Goal: Task Accomplishment & Management: Manage account settings

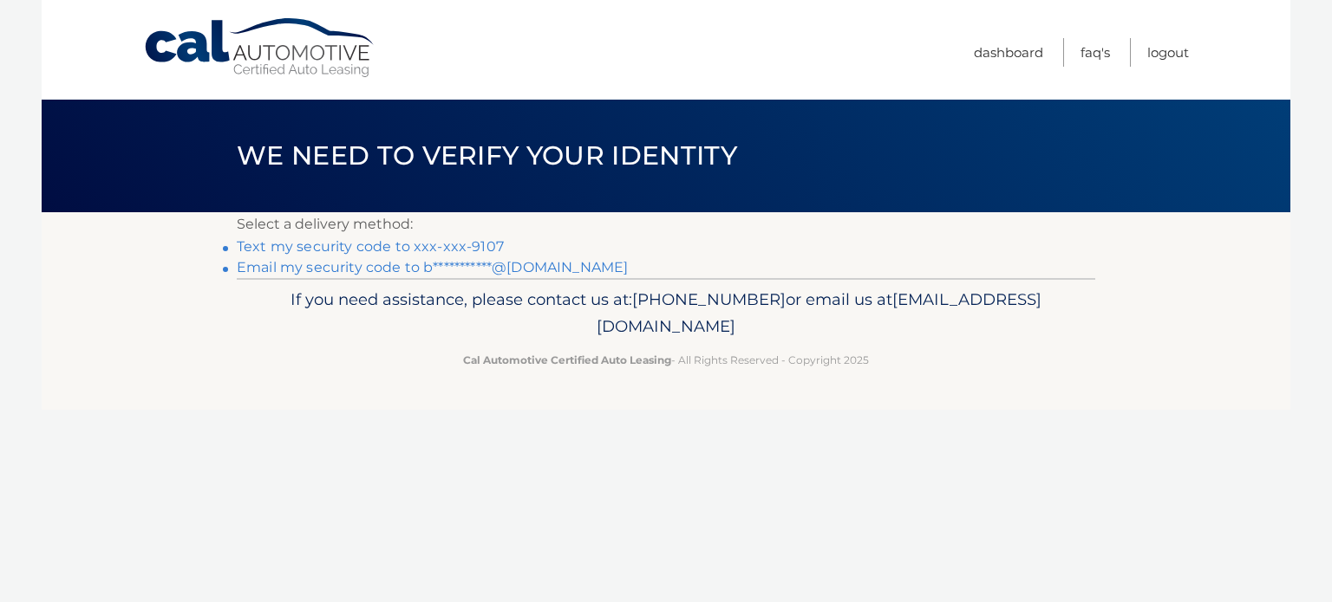
click at [370, 246] on link "Text my security code to xxx-xxx-9107" at bounding box center [370, 246] width 267 height 16
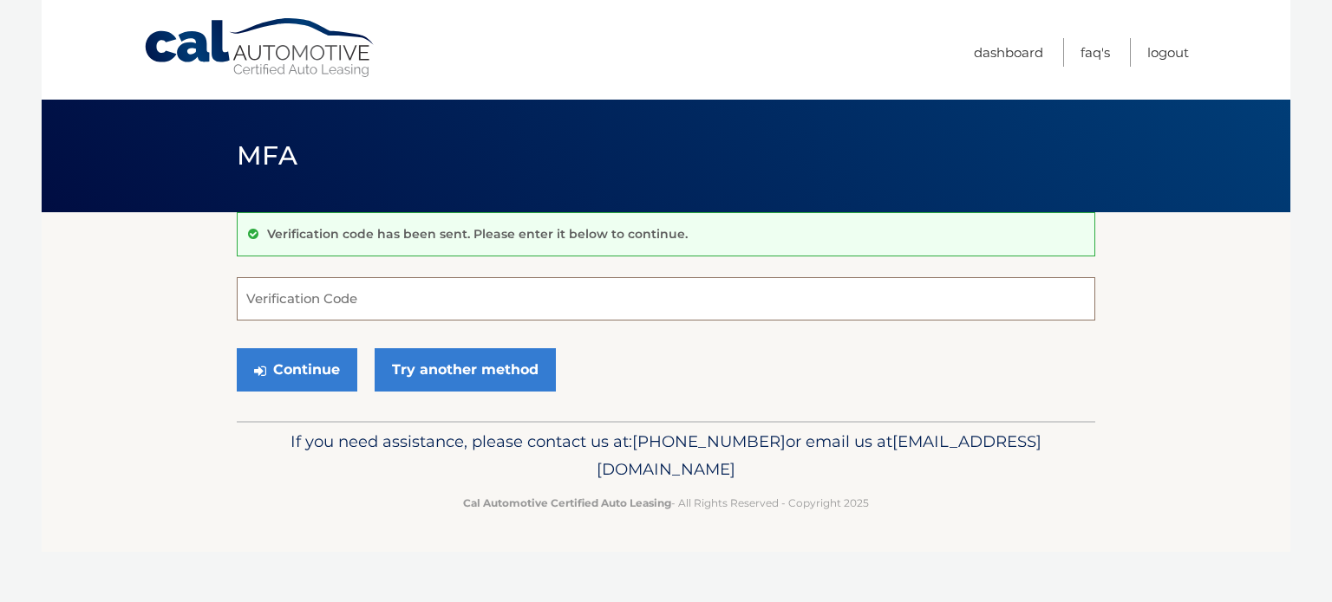
click at [439, 286] on input "Verification Code" at bounding box center [666, 298] width 858 height 43
type input "910550"
click at [237, 348] on button "Continue" at bounding box center [297, 369] width 120 height 43
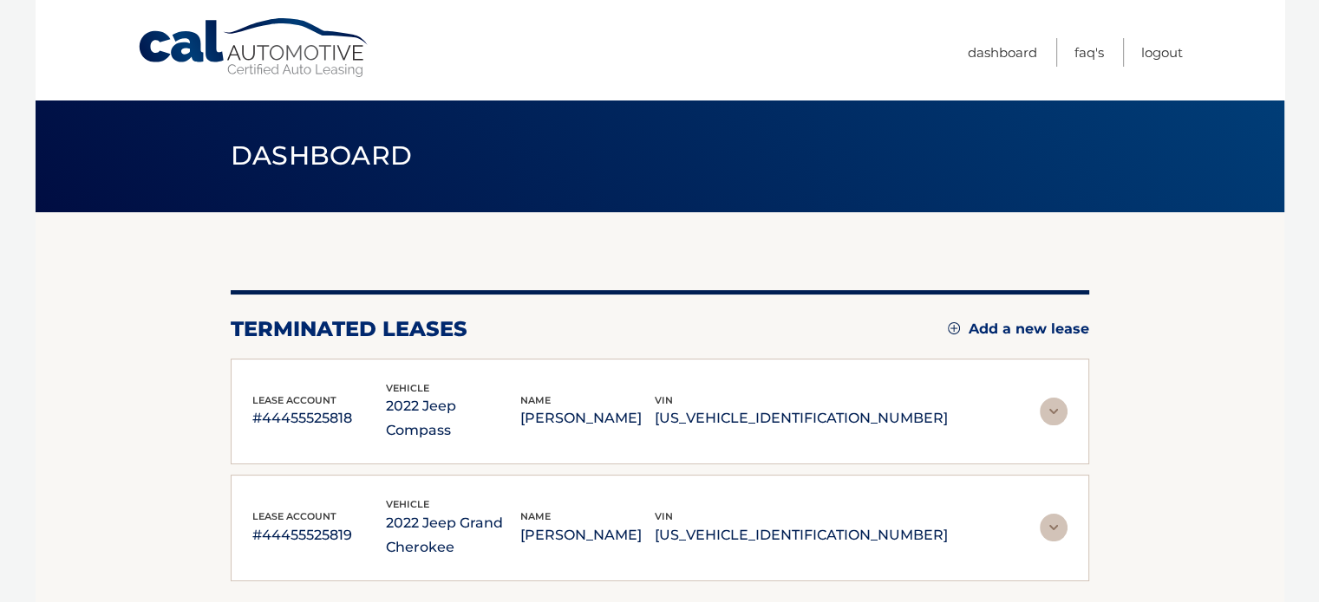
click at [1053, 398] on img at bounding box center [1053, 412] width 28 height 28
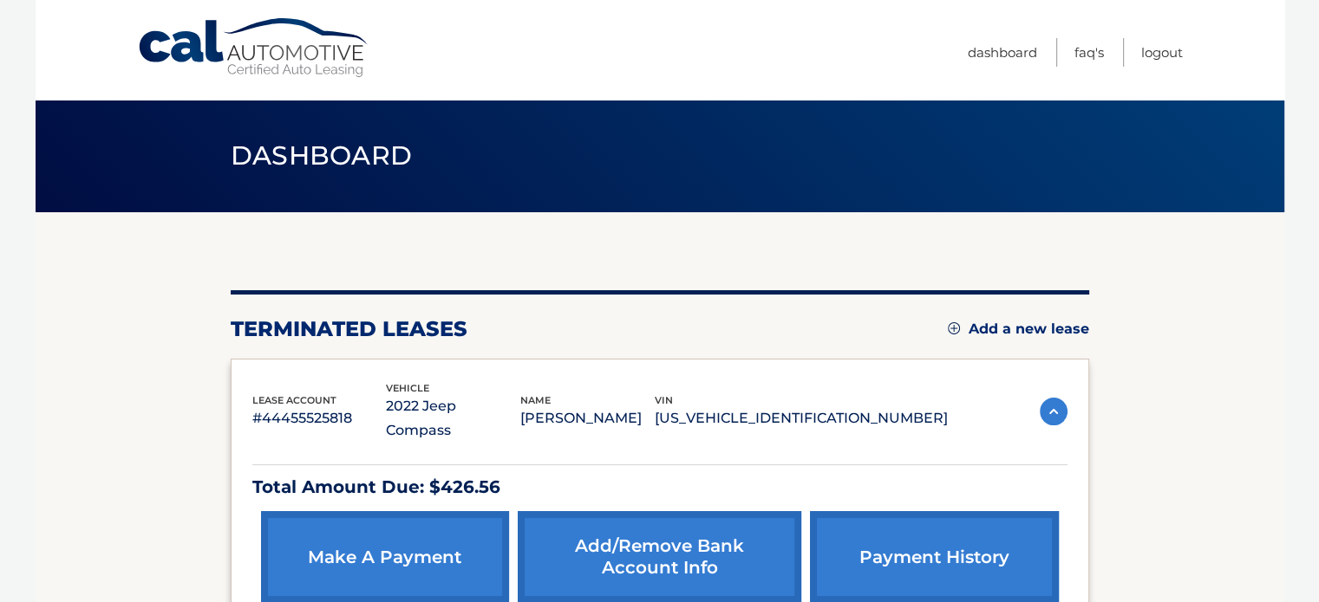
click at [413, 537] on link "make a payment" at bounding box center [385, 557] width 248 height 92
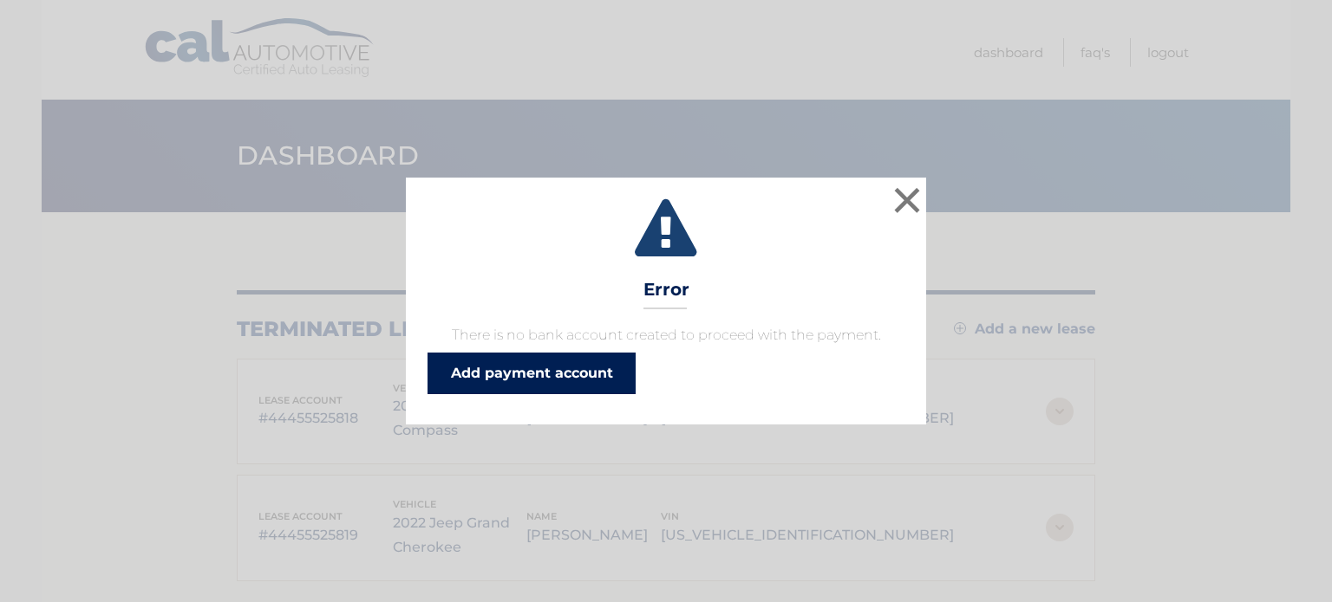
click at [590, 361] on link "Add payment account" at bounding box center [531, 374] width 208 height 42
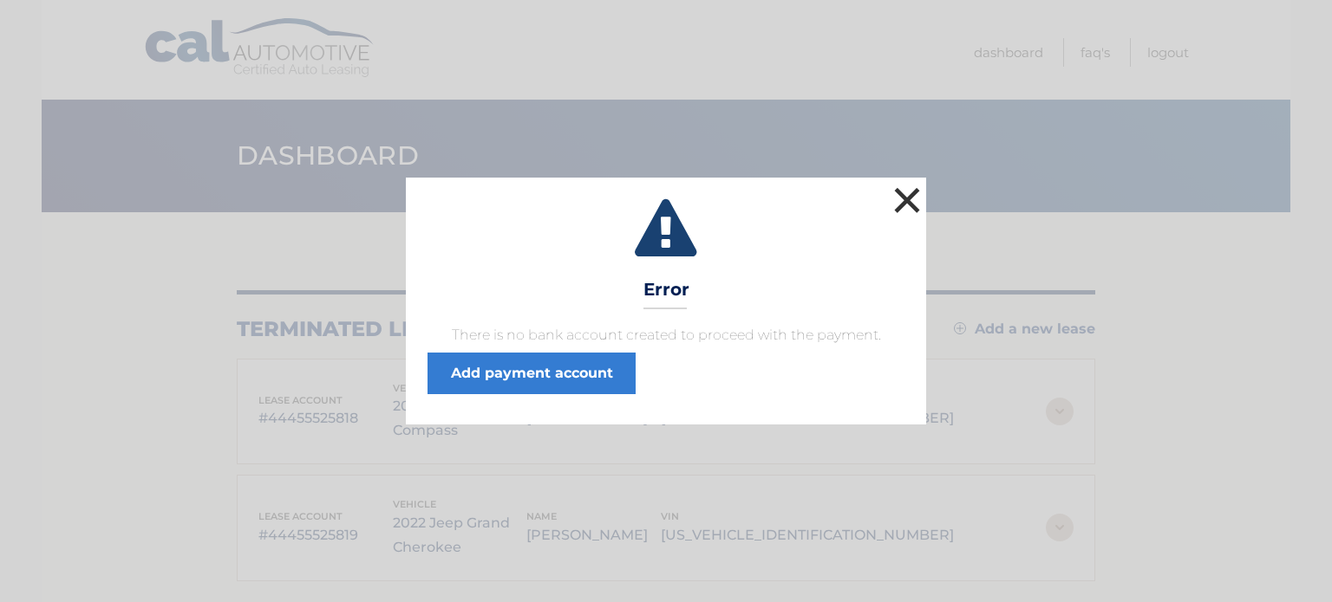
click at [901, 207] on button "×" at bounding box center [906, 200] width 35 height 35
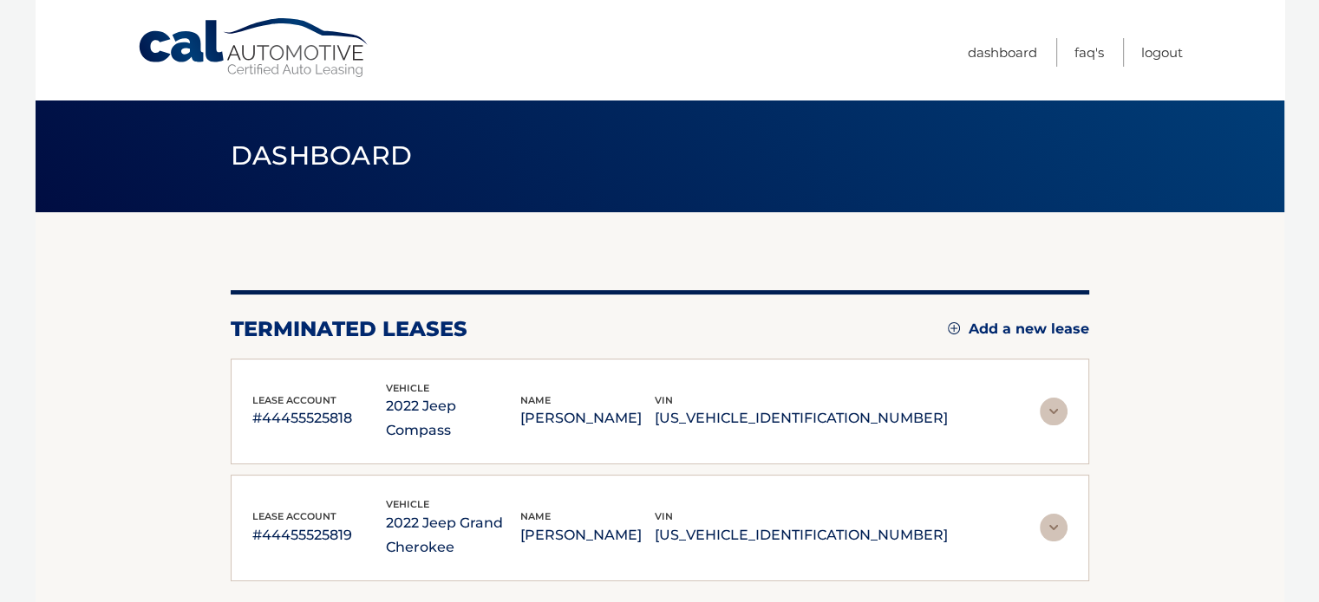
click at [1054, 514] on img at bounding box center [1053, 528] width 28 height 28
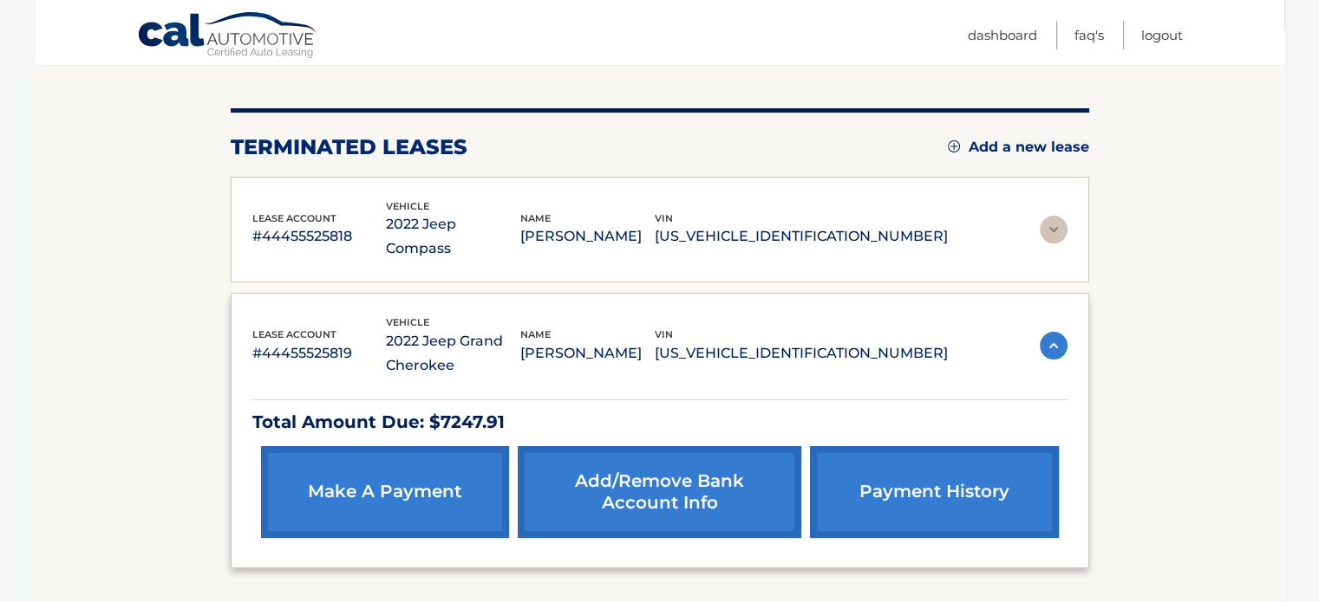
scroll to position [304, 0]
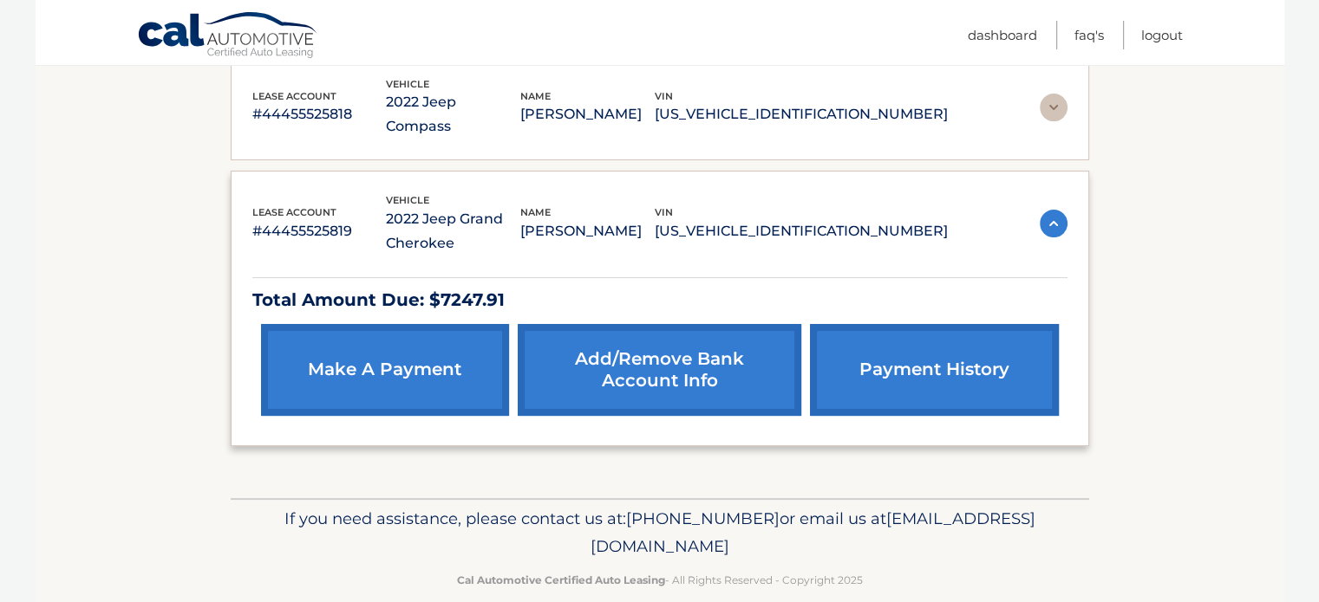
click at [458, 285] on p "Total Amount Due: $7247.91" at bounding box center [659, 300] width 815 height 30
click at [324, 219] on p "#44455525819" at bounding box center [319, 231] width 134 height 24
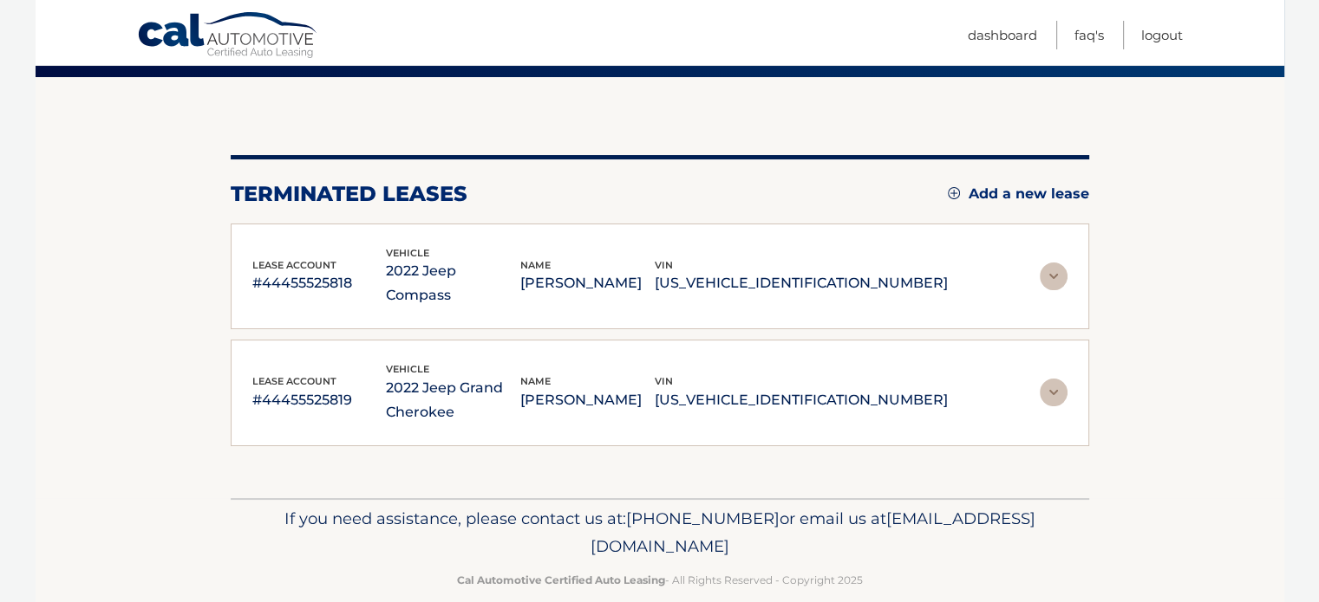
click at [938, 388] on p "1C4RJHBG9N8534555" at bounding box center [800, 400] width 293 height 24
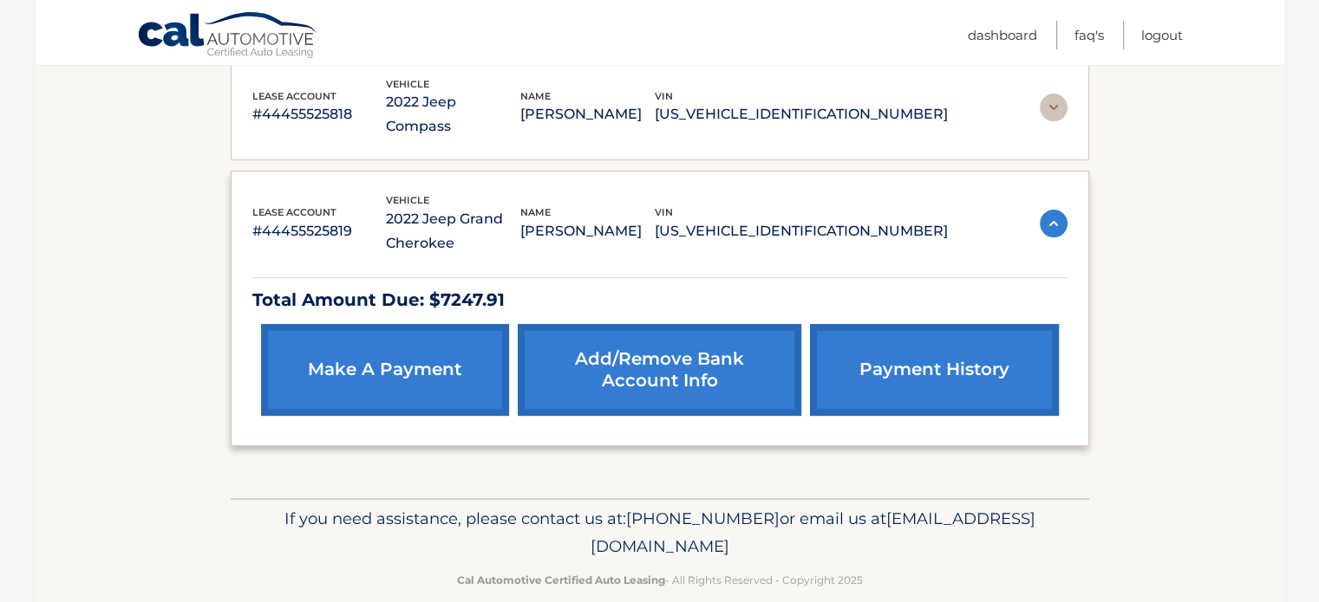
click at [948, 363] on link "payment history" at bounding box center [934, 370] width 248 height 92
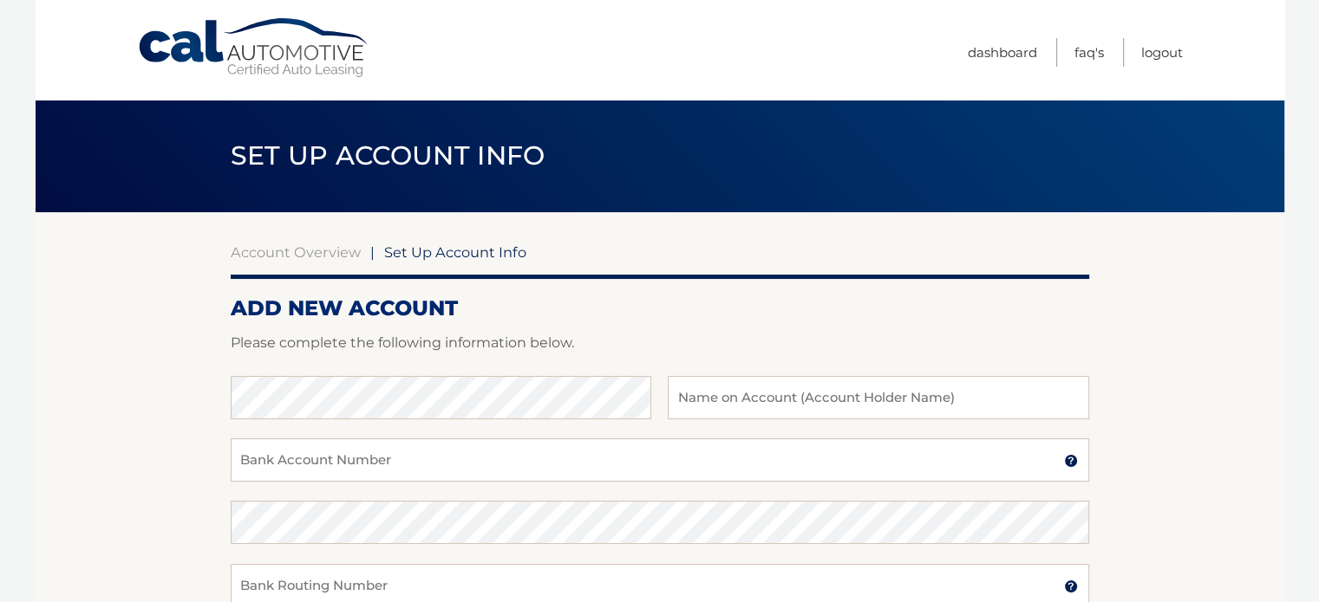
click at [1069, 454] on img at bounding box center [1071, 461] width 14 height 14
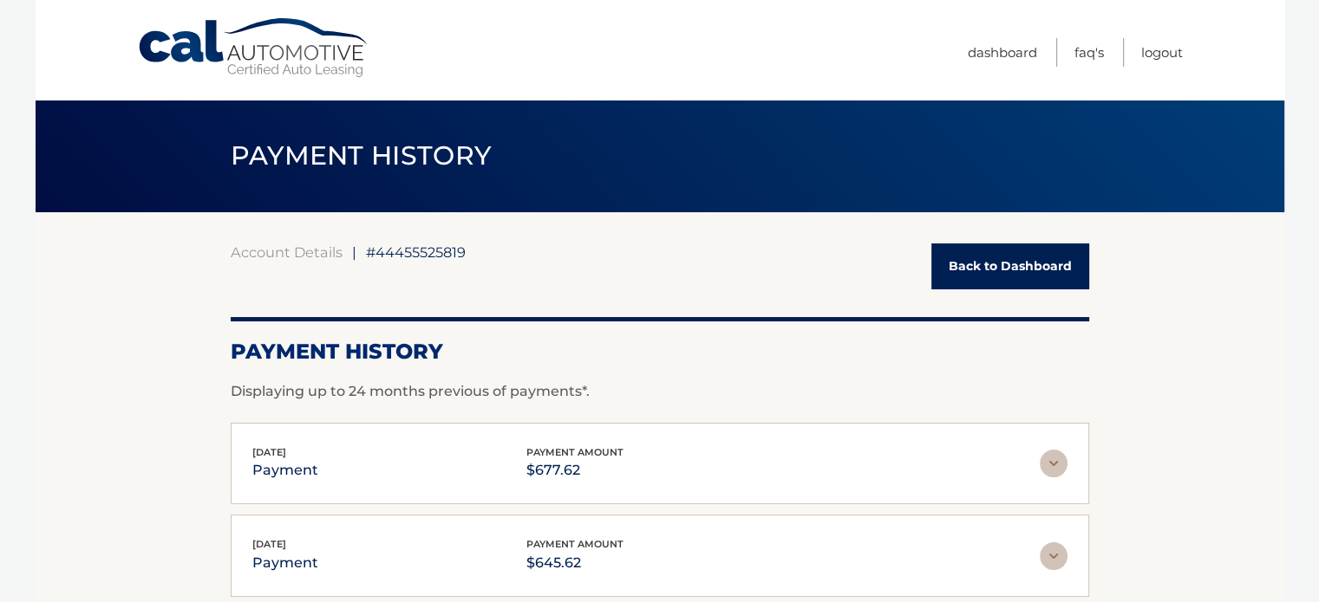
click at [1030, 263] on link "Back to Dashboard" at bounding box center [1010, 267] width 158 height 46
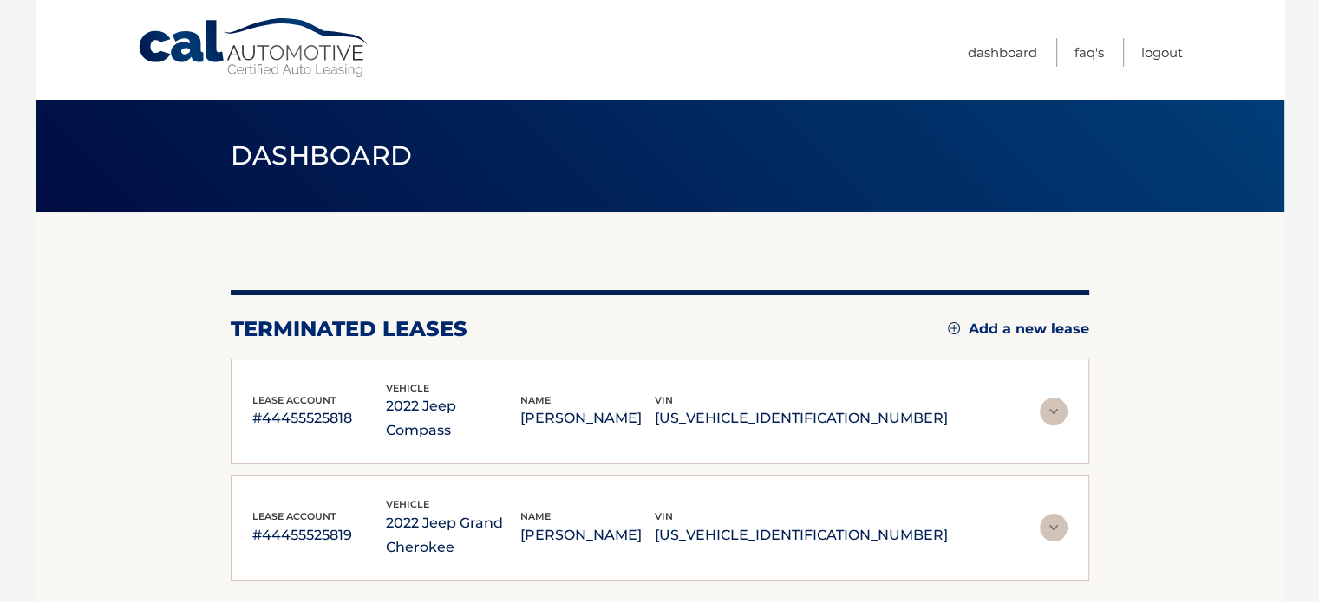
click at [355, 407] on p "#44455525818" at bounding box center [319, 419] width 134 height 24
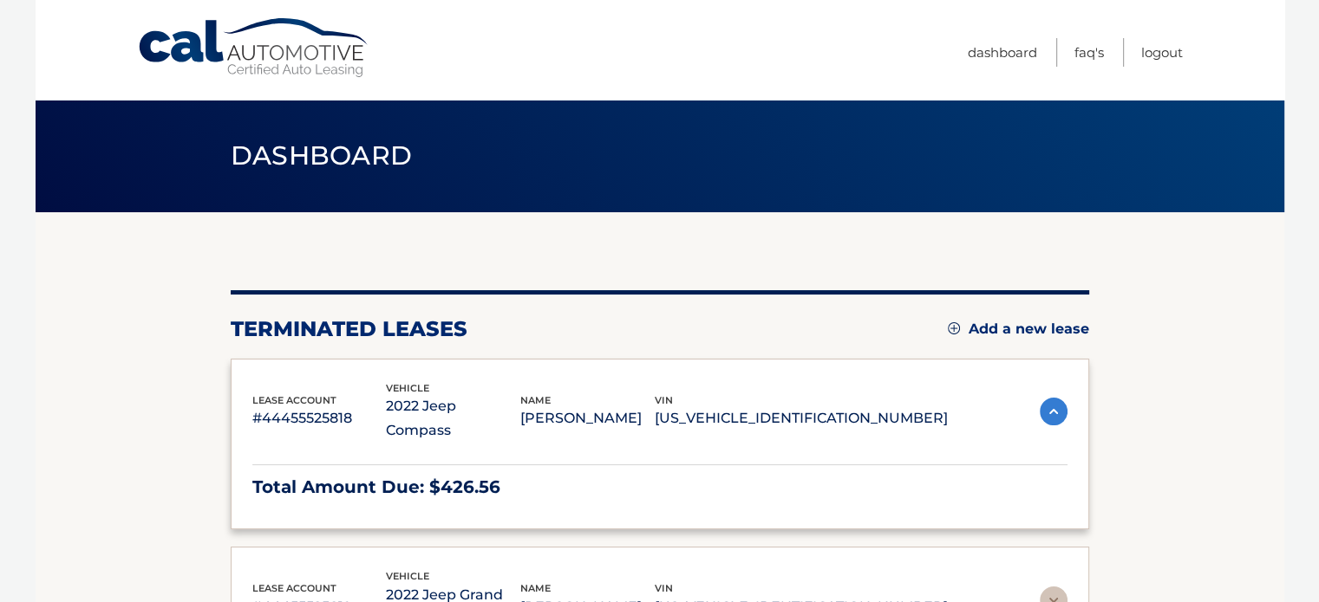
click at [355, 407] on p "#44455525818" at bounding box center [319, 419] width 134 height 24
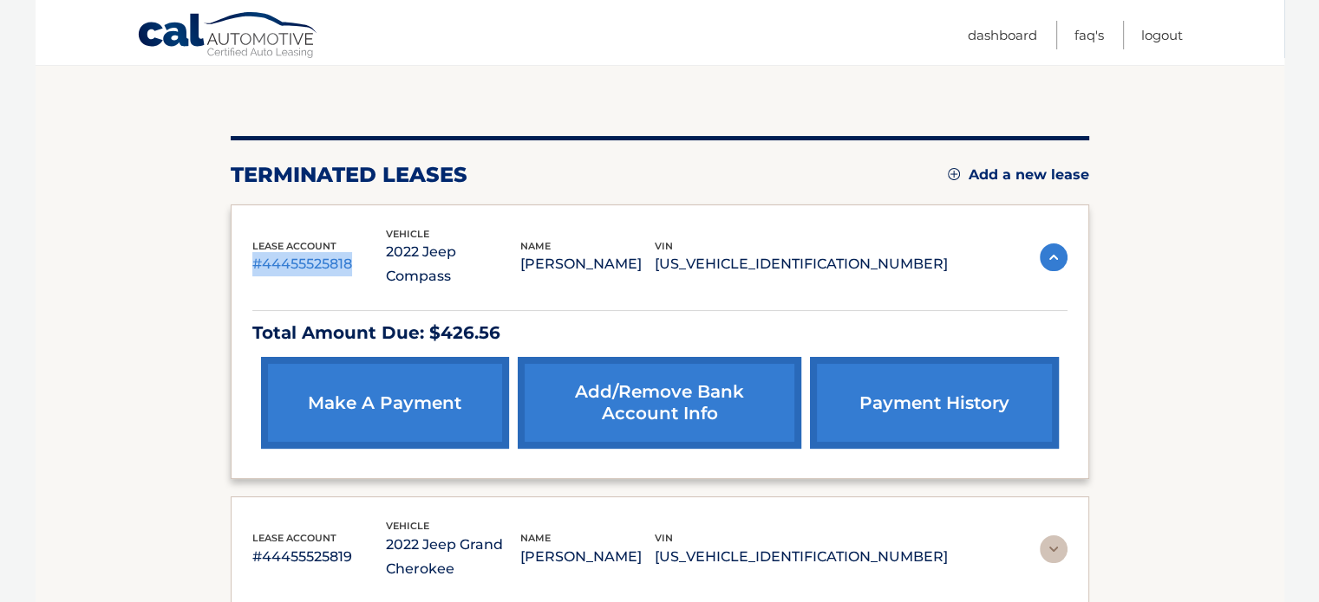
scroll to position [194, 0]
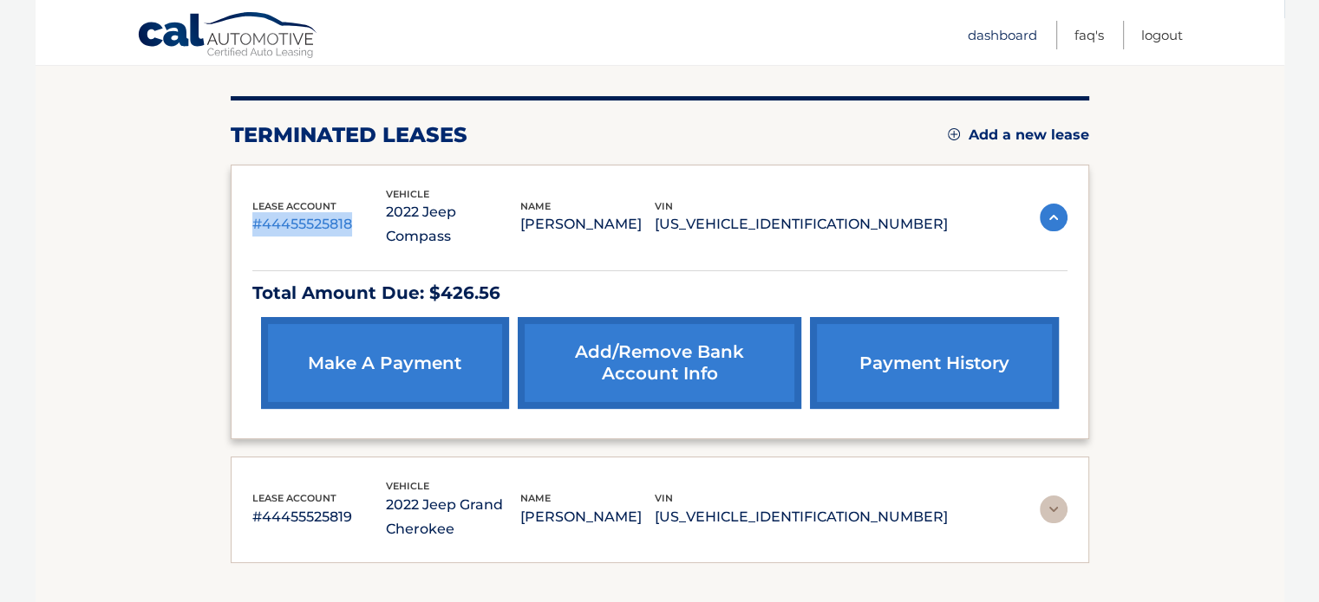
click at [1004, 24] on link "Dashboard" at bounding box center [1001, 35] width 69 height 29
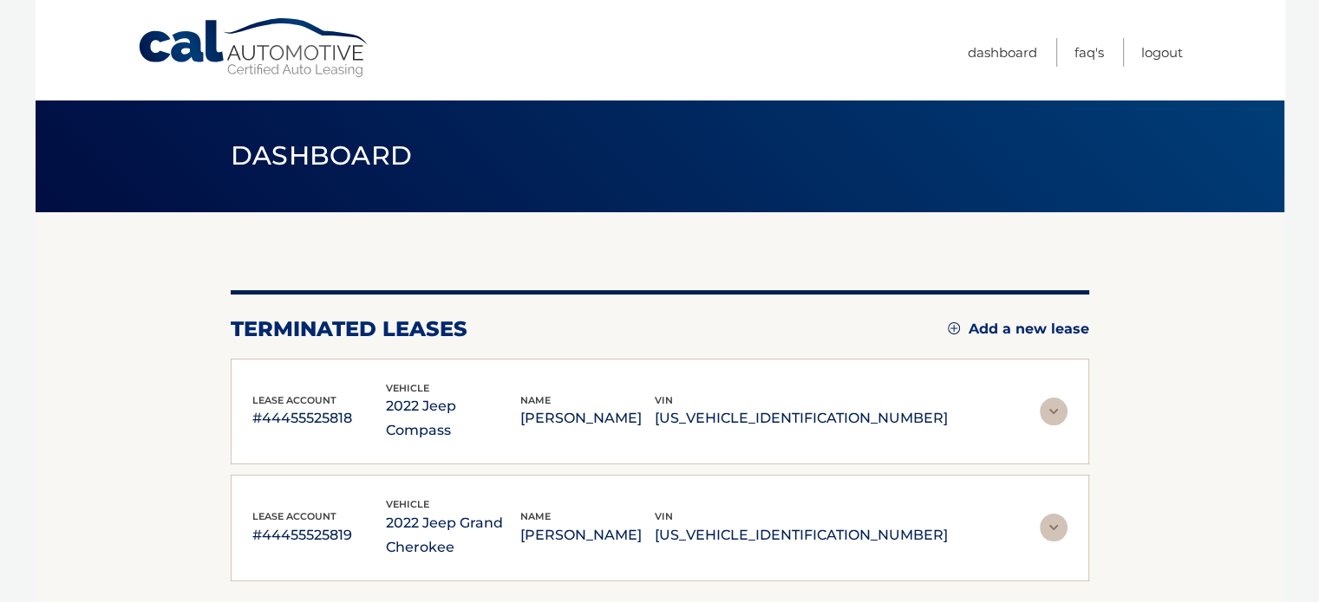
click at [1058, 405] on img at bounding box center [1053, 412] width 28 height 28
